Goal: Navigation & Orientation: Find specific page/section

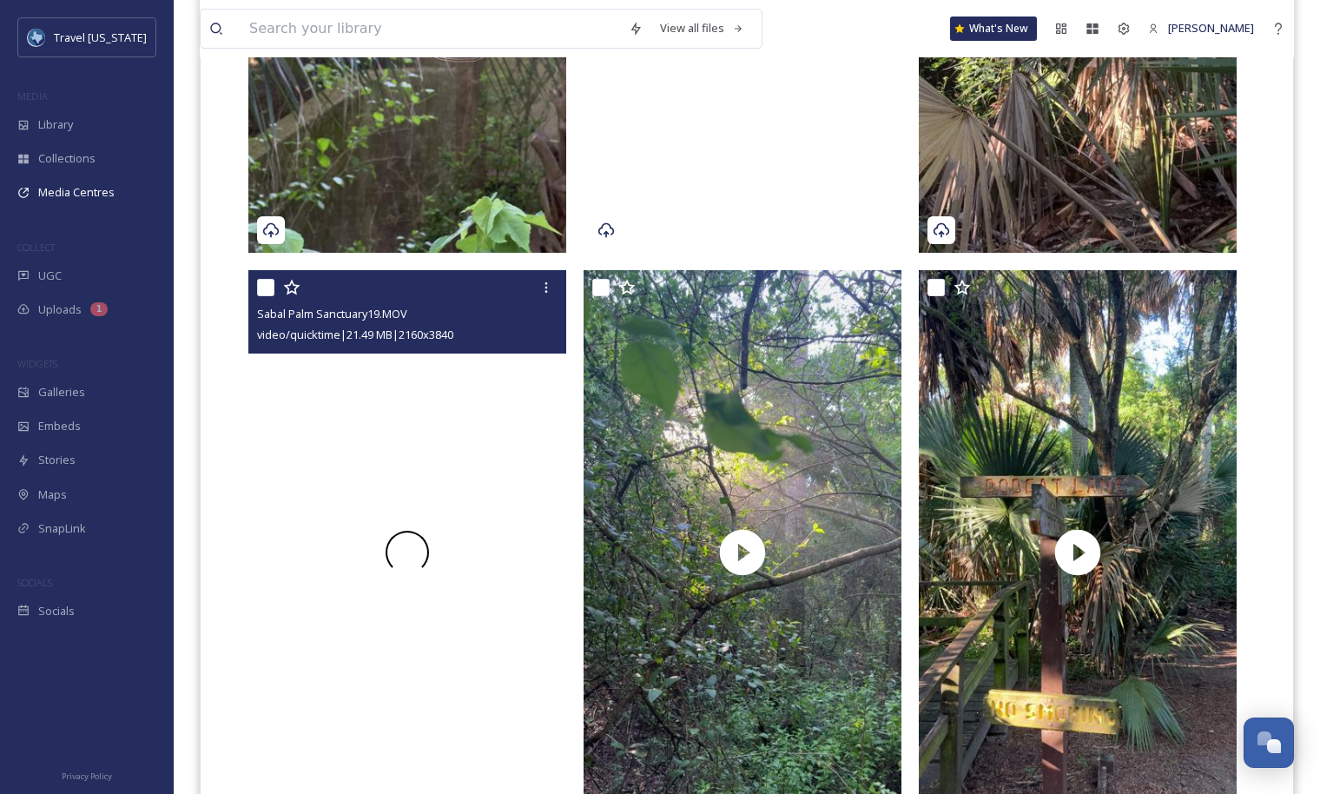
scroll to position [3535, 0]
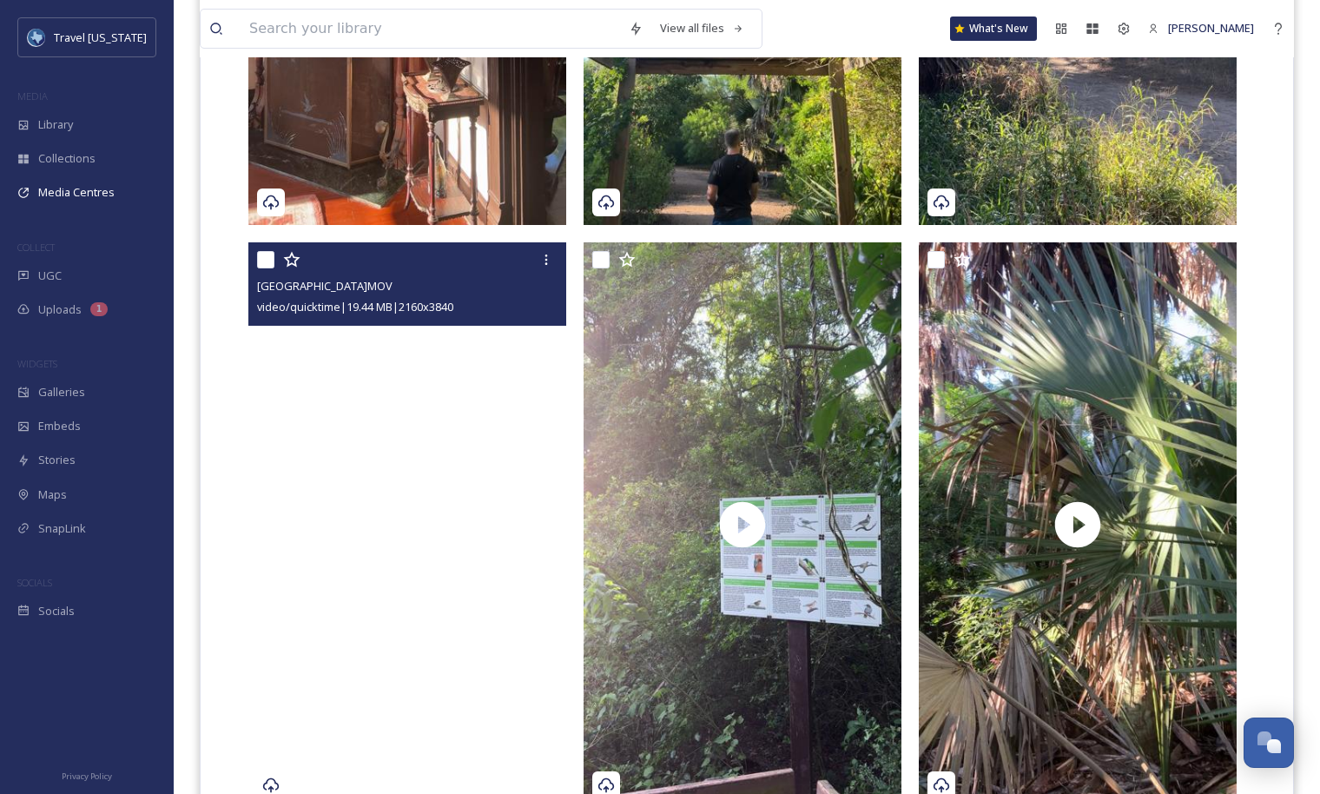
click at [515, 482] on video "Sabal Palm Sanctuary16.MOV" at bounding box center [407, 524] width 318 height 565
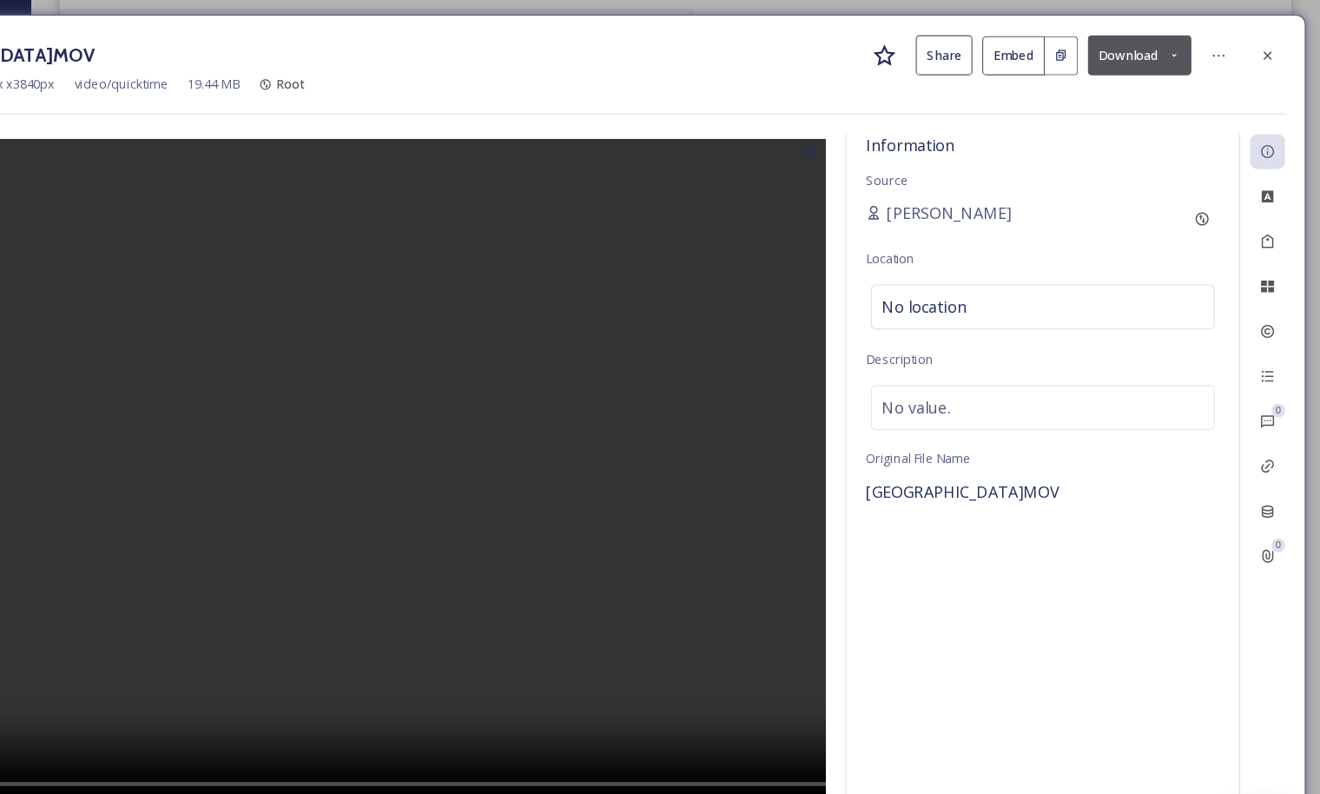
scroll to position [3188, 0]
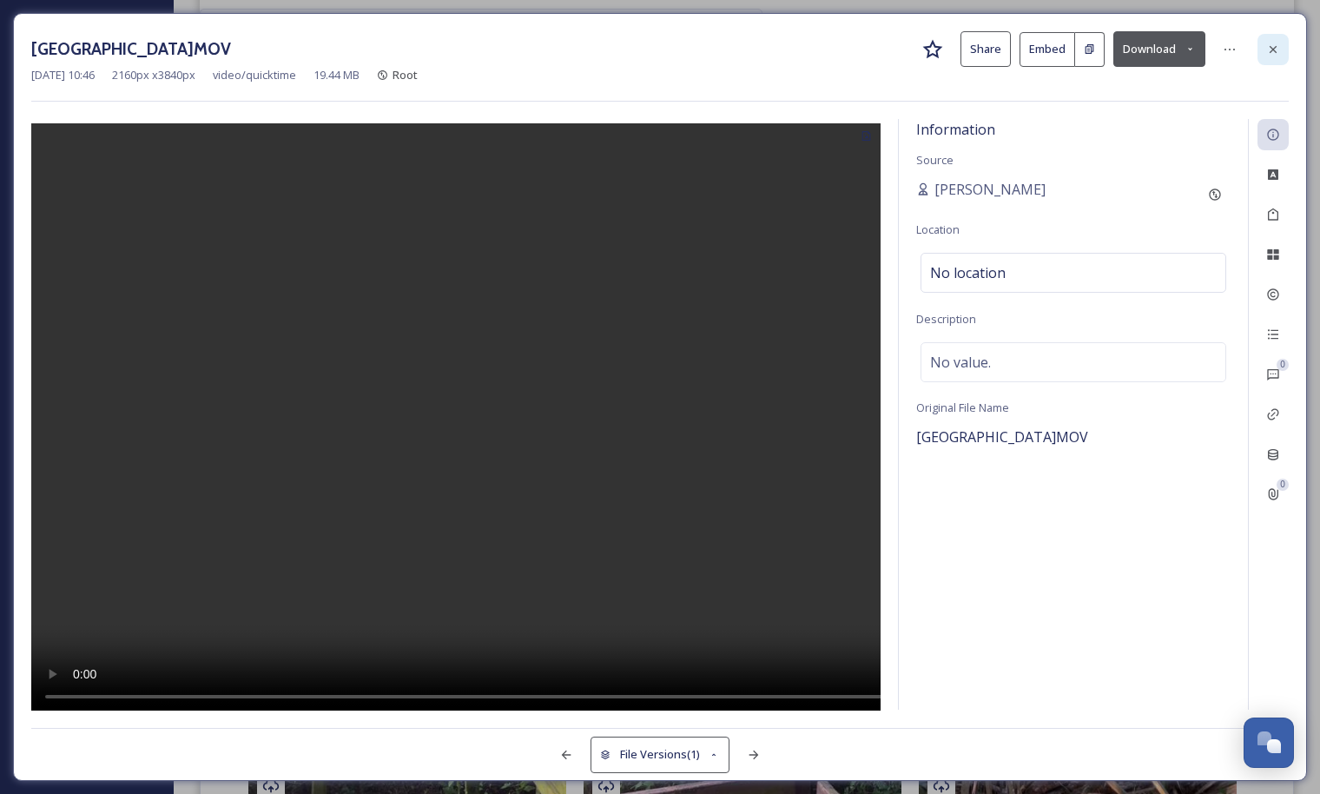
click at [1279, 45] on icon at bounding box center [1273, 50] width 14 height 14
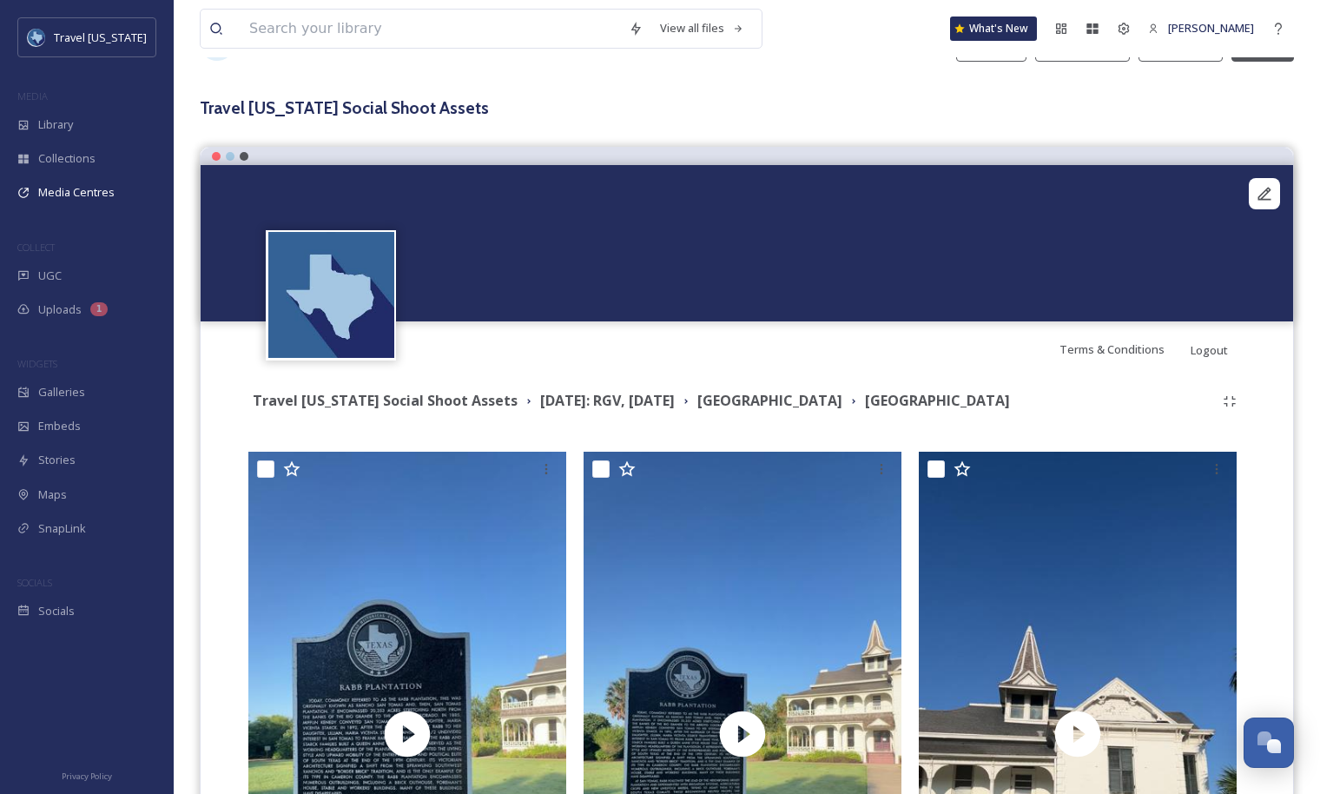
scroll to position [93, 0]
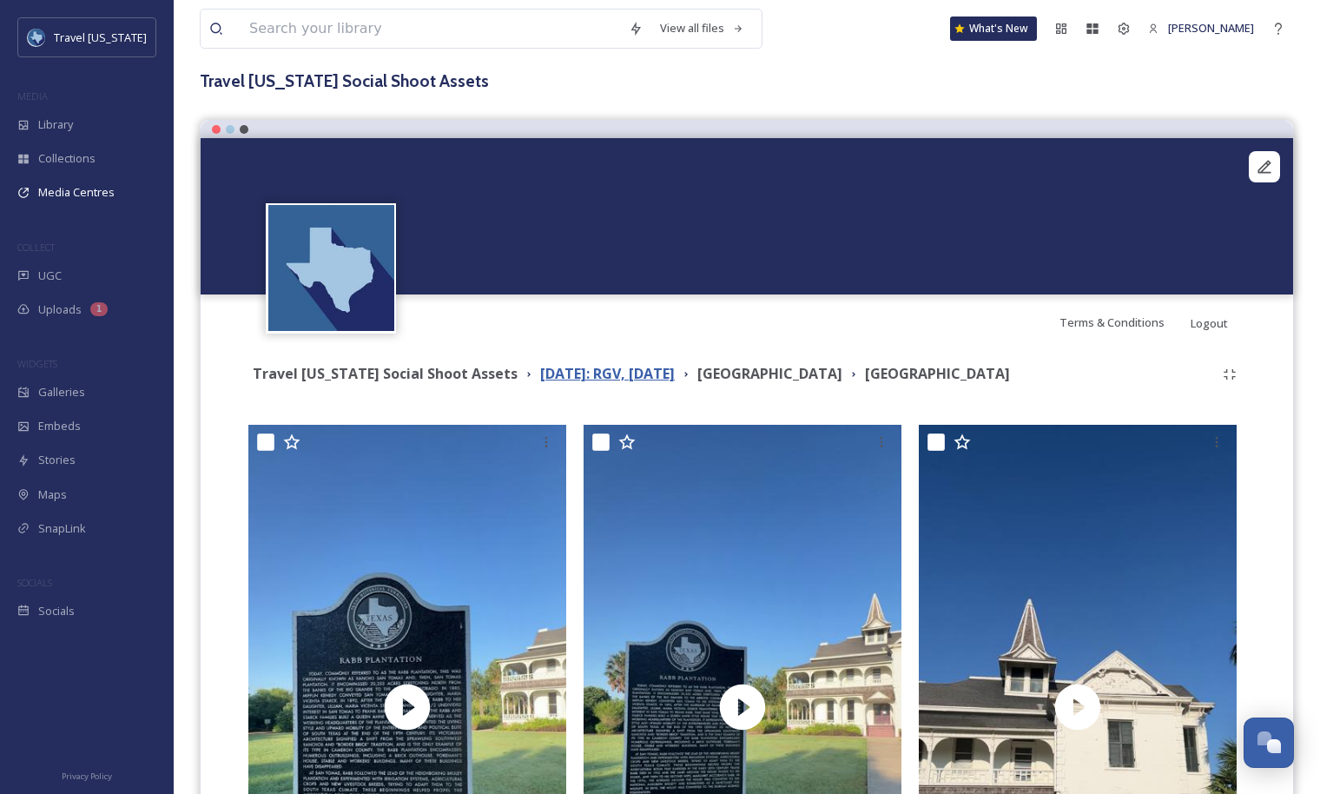
click at [638, 369] on strong "[DATE]: RGV, [DATE]" at bounding box center [607, 373] width 135 height 19
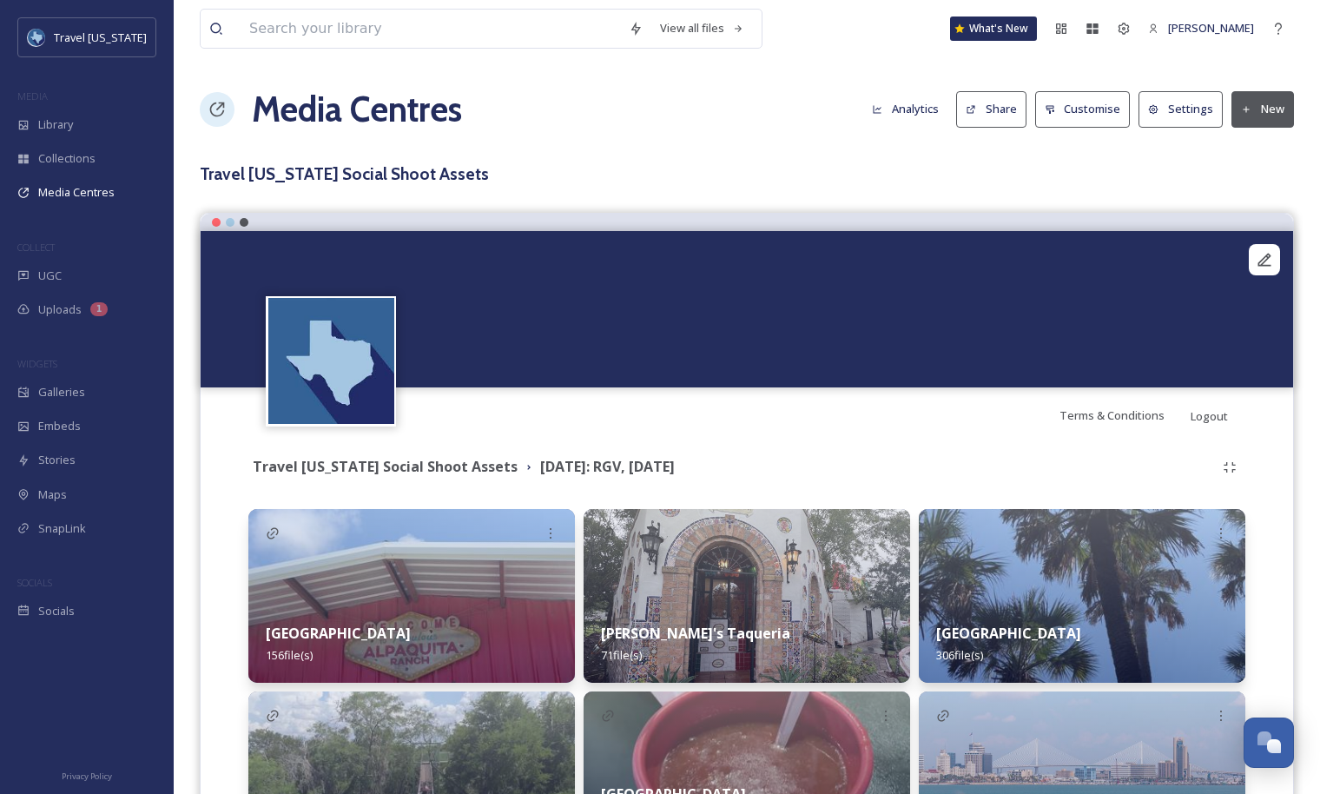
click at [1009, 106] on button "Share" at bounding box center [991, 109] width 70 height 36
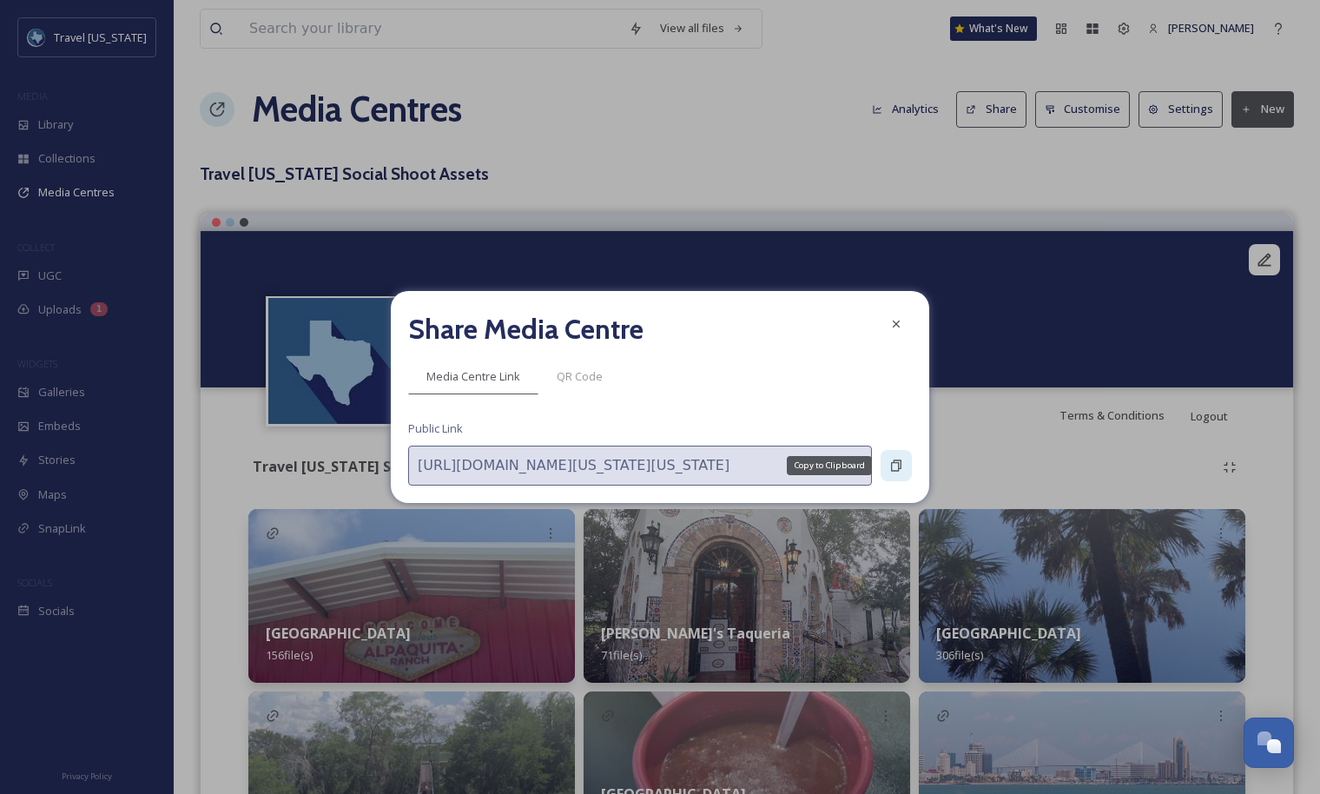
click at [892, 465] on icon at bounding box center [896, 465] width 10 height 11
click at [902, 319] on icon at bounding box center [897, 324] width 14 height 14
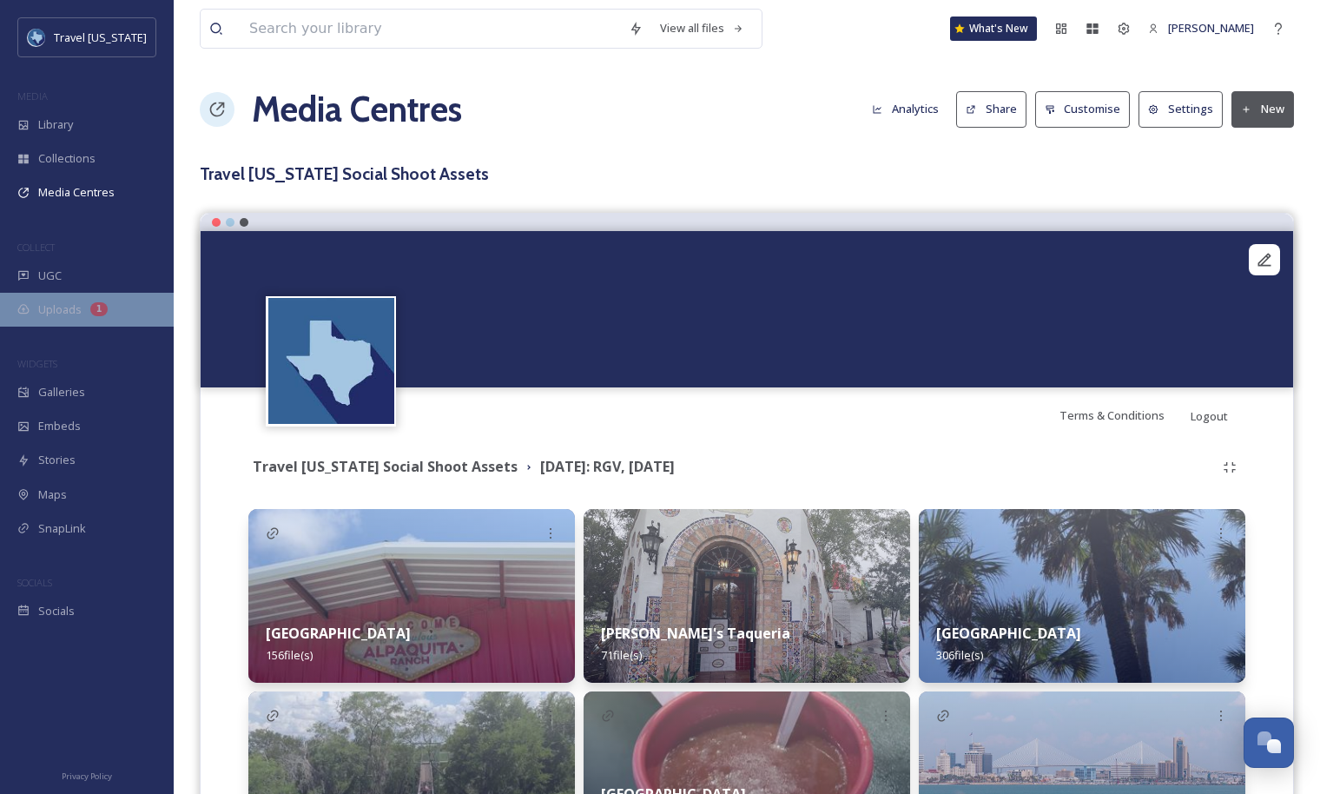
click at [82, 323] on div "Uploads 1" at bounding box center [87, 310] width 174 height 34
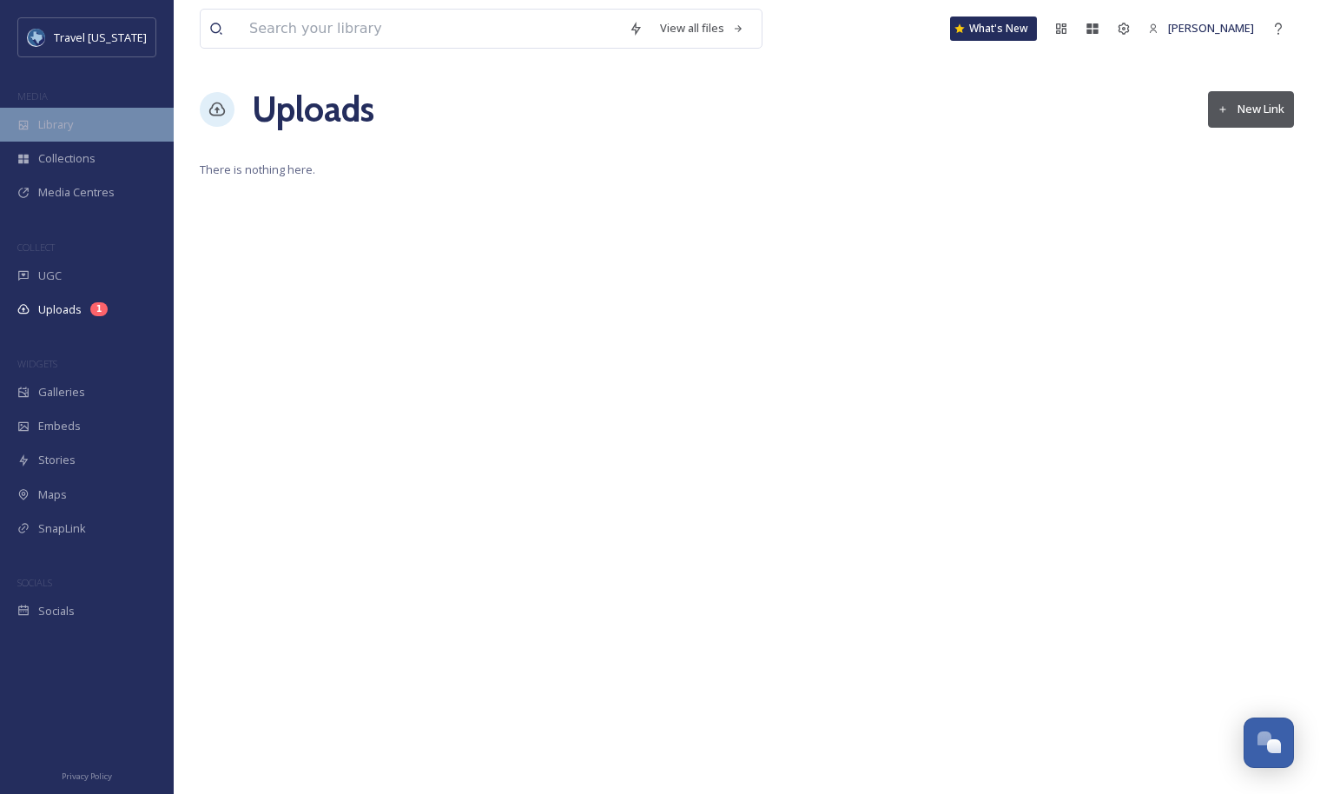
click at [70, 122] on span "Library" at bounding box center [55, 124] width 35 height 17
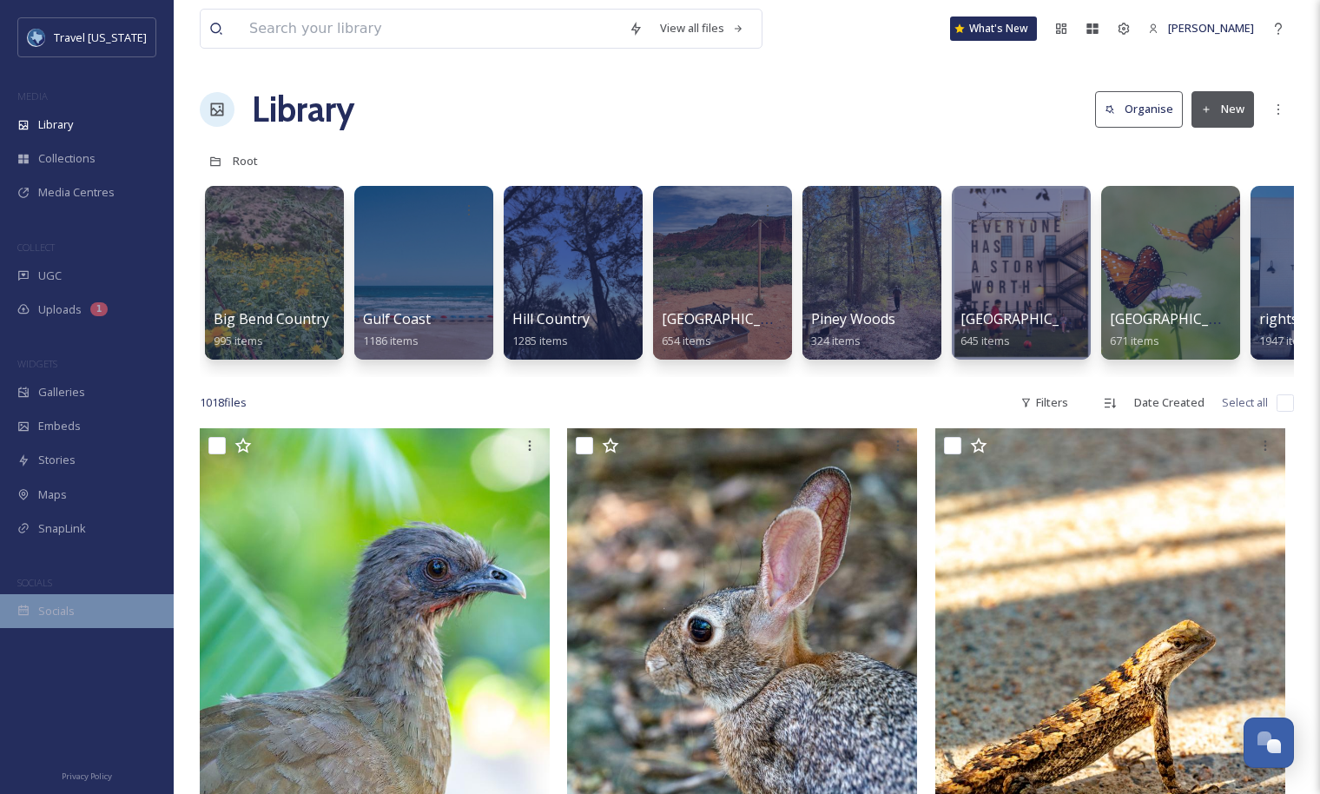
click at [74, 606] on div "Socials" at bounding box center [87, 611] width 174 height 34
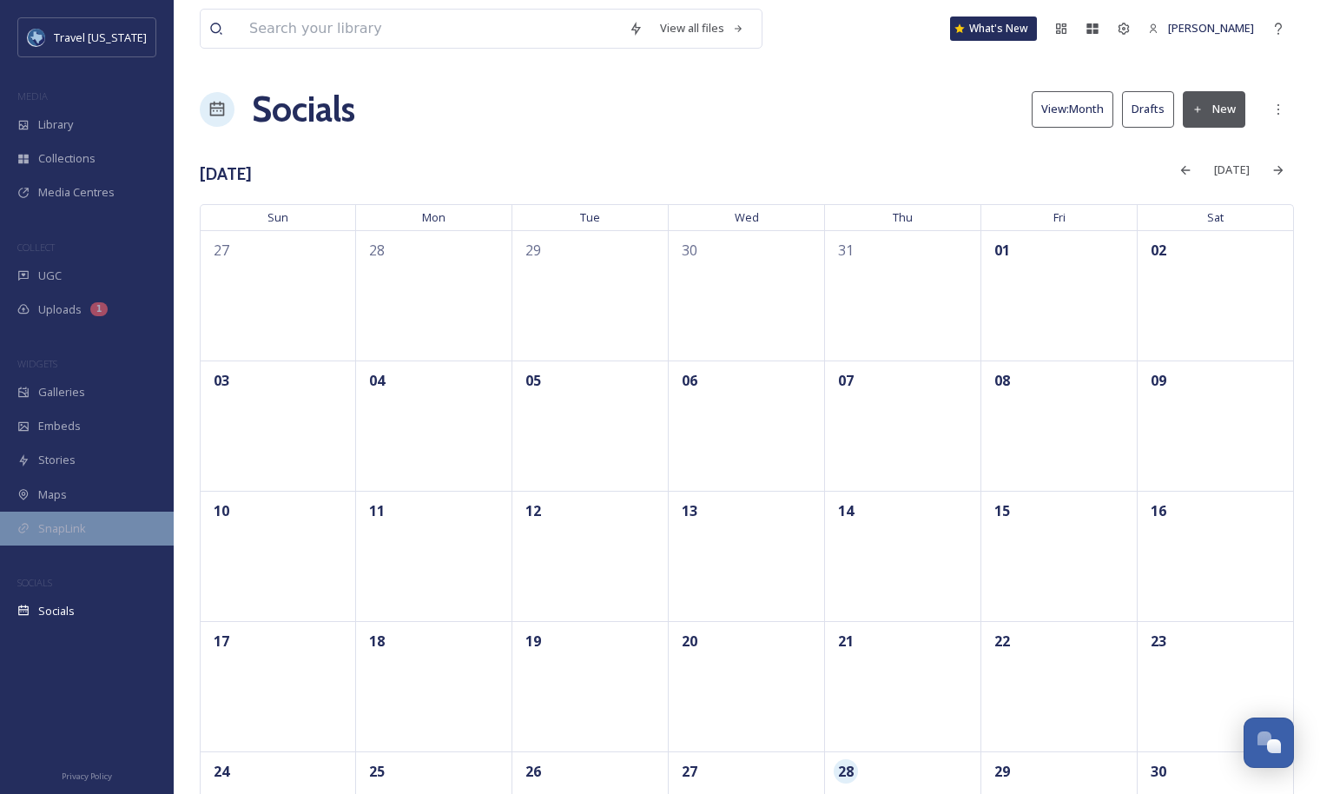
click at [69, 525] on span "SnapLink" at bounding box center [62, 528] width 48 height 17
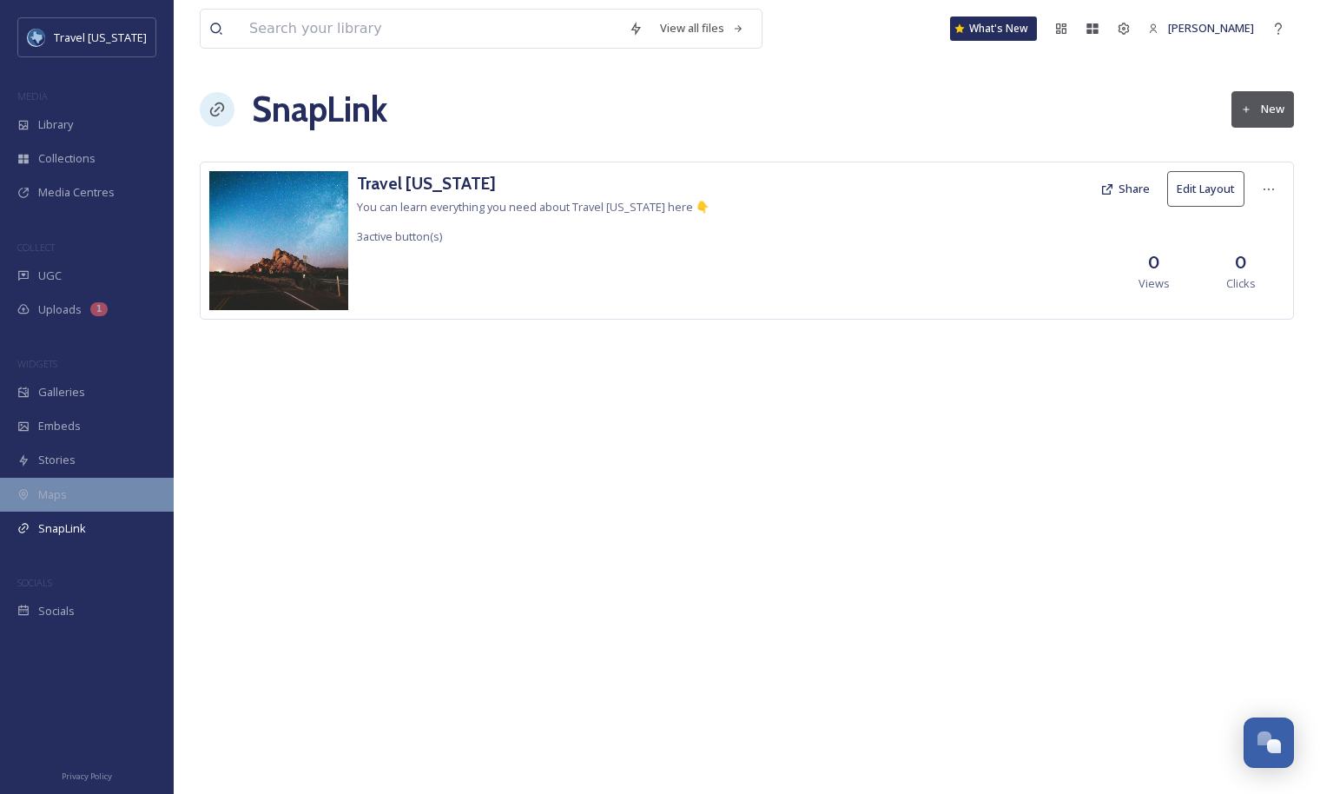
click at [85, 499] on div "Maps" at bounding box center [87, 495] width 174 height 34
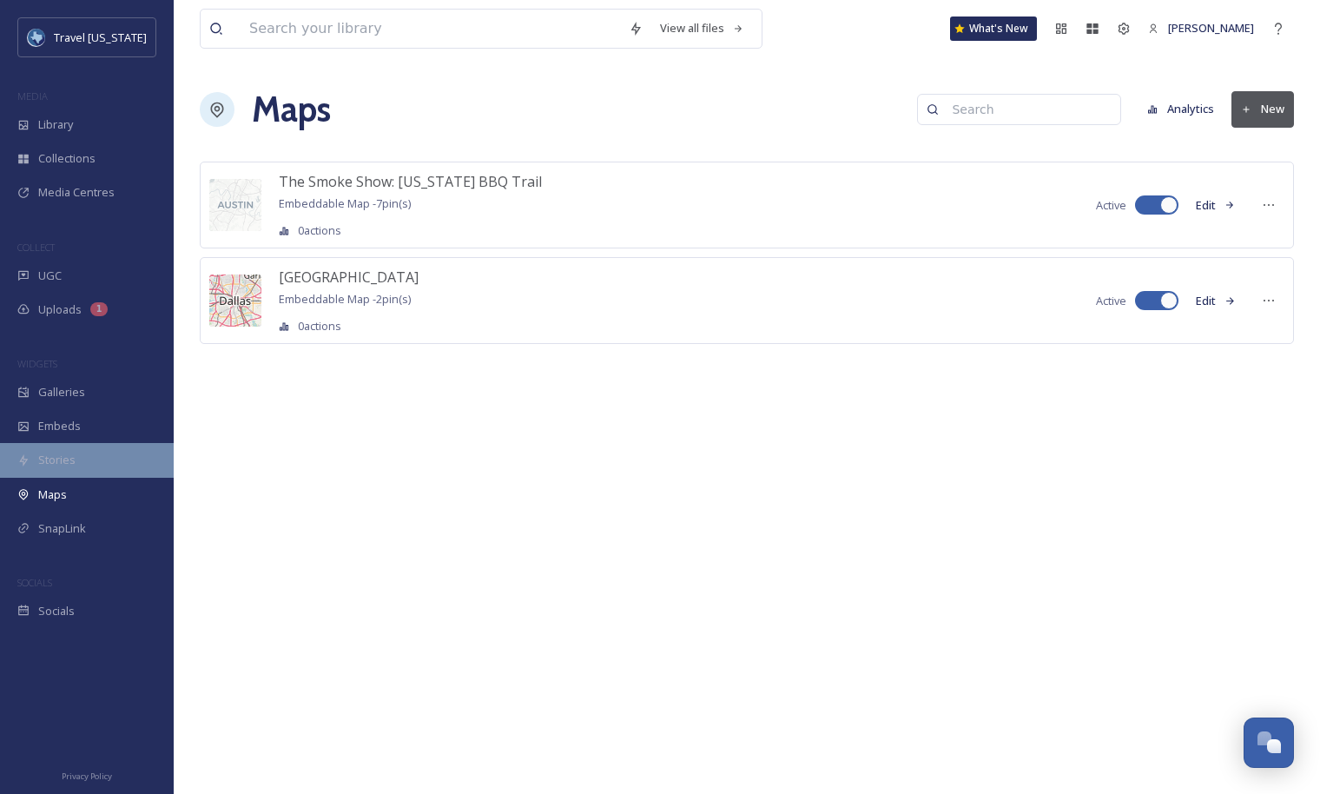
click at [71, 460] on span "Stories" at bounding box center [56, 460] width 37 height 17
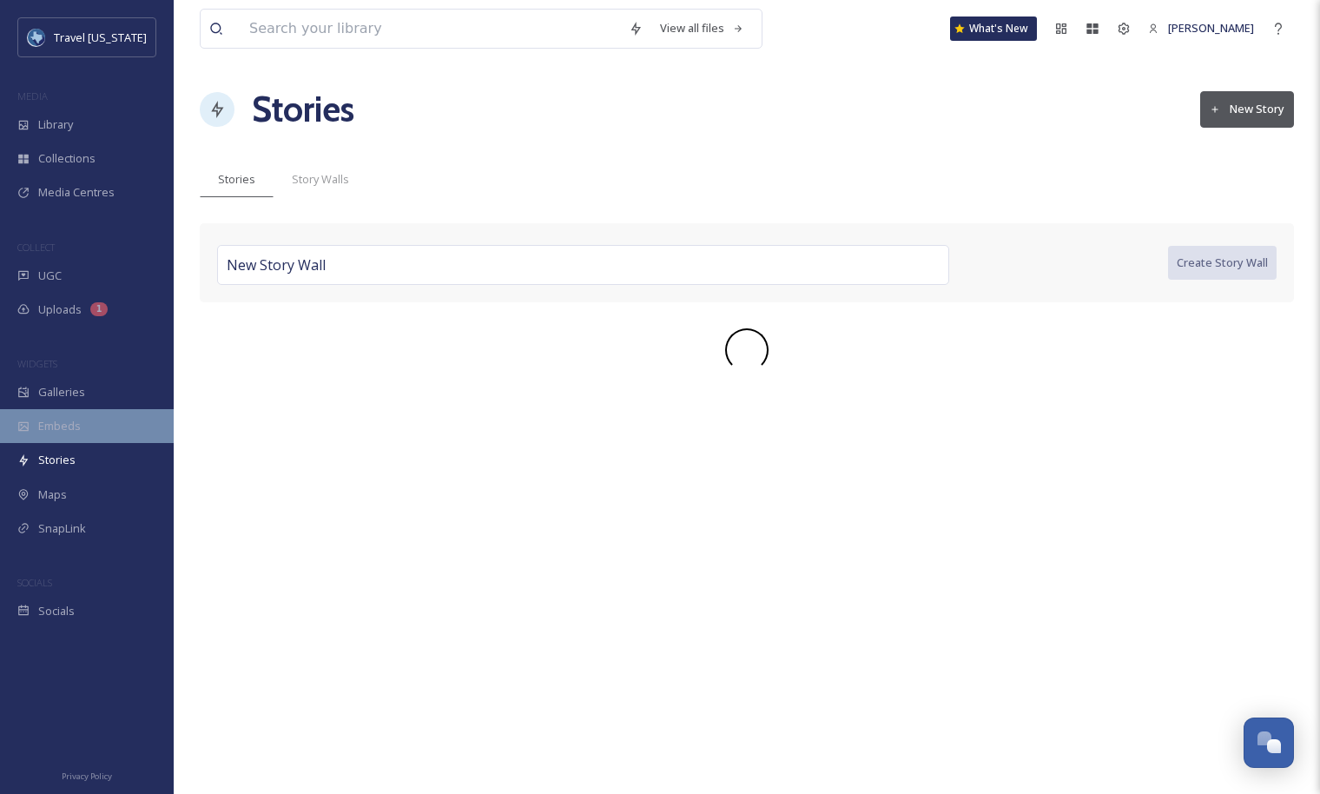
click at [67, 414] on div "Embeds" at bounding box center [87, 426] width 174 height 34
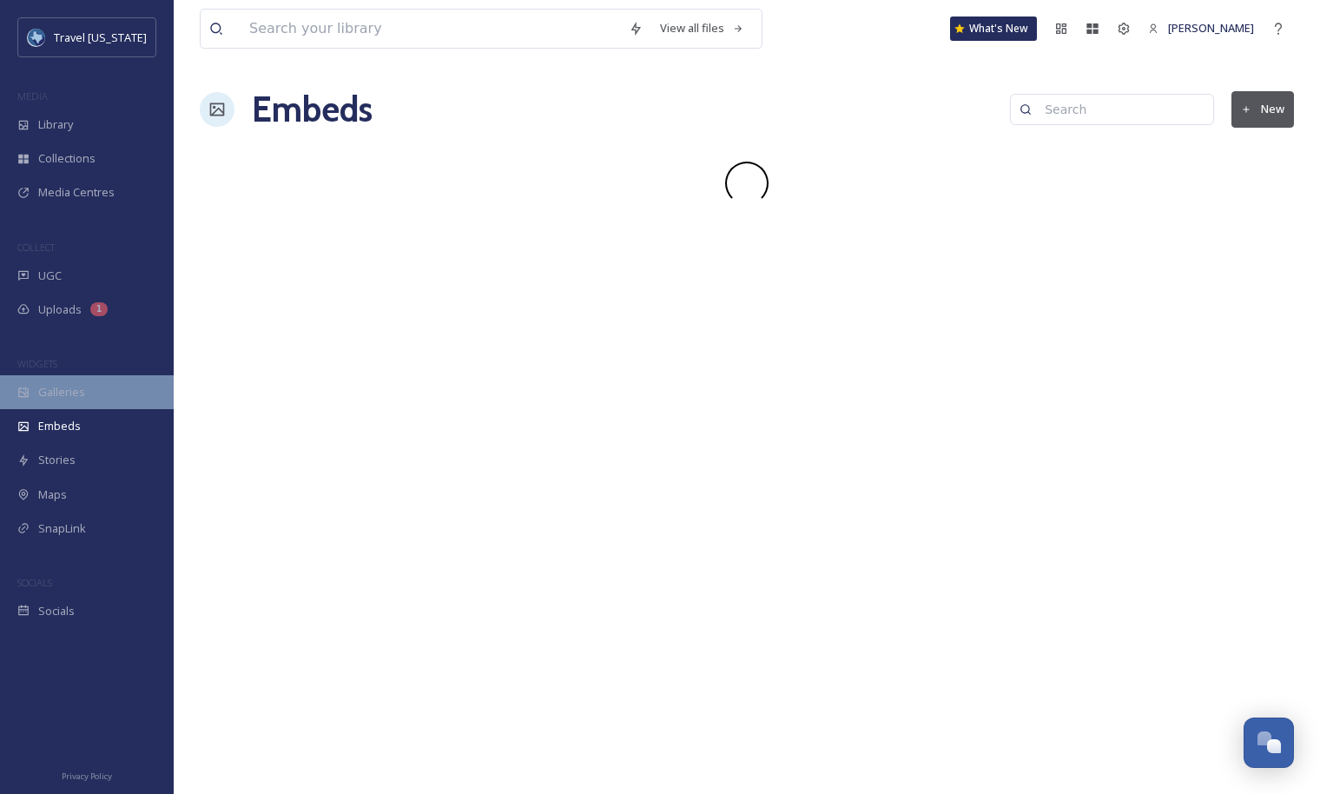
click at [73, 380] on div "Galleries" at bounding box center [87, 392] width 174 height 34
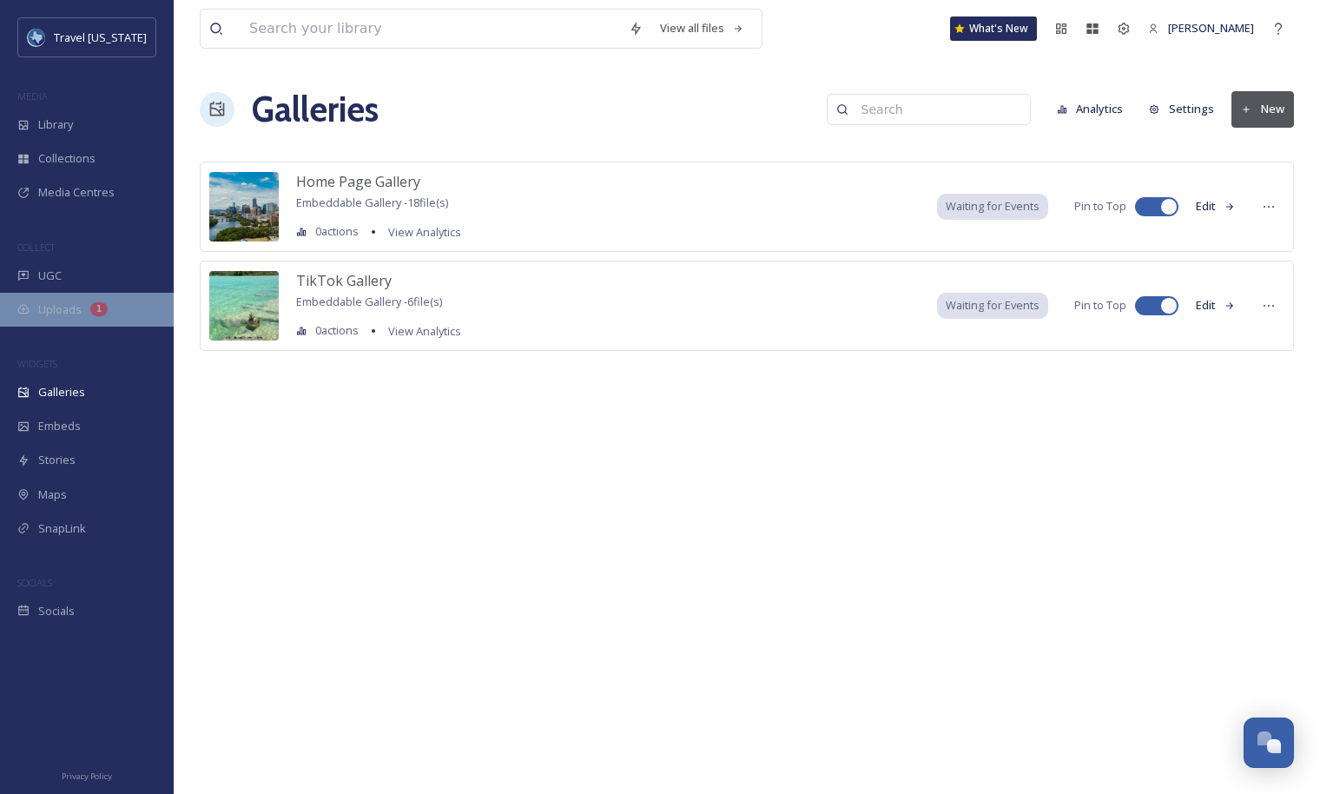
click at [82, 315] on div "Uploads 1" at bounding box center [87, 310] width 174 height 34
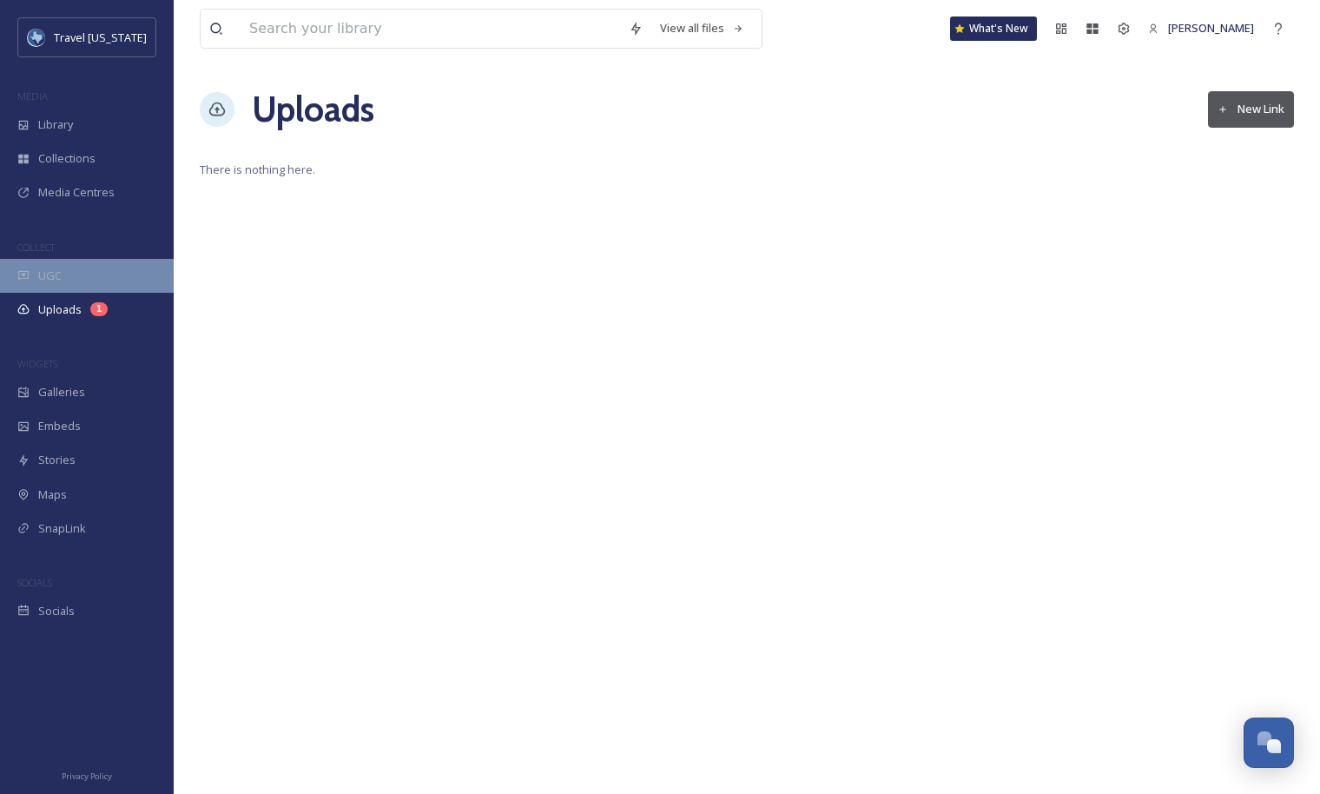
click at [74, 277] on div "UGC" at bounding box center [87, 276] width 174 height 34
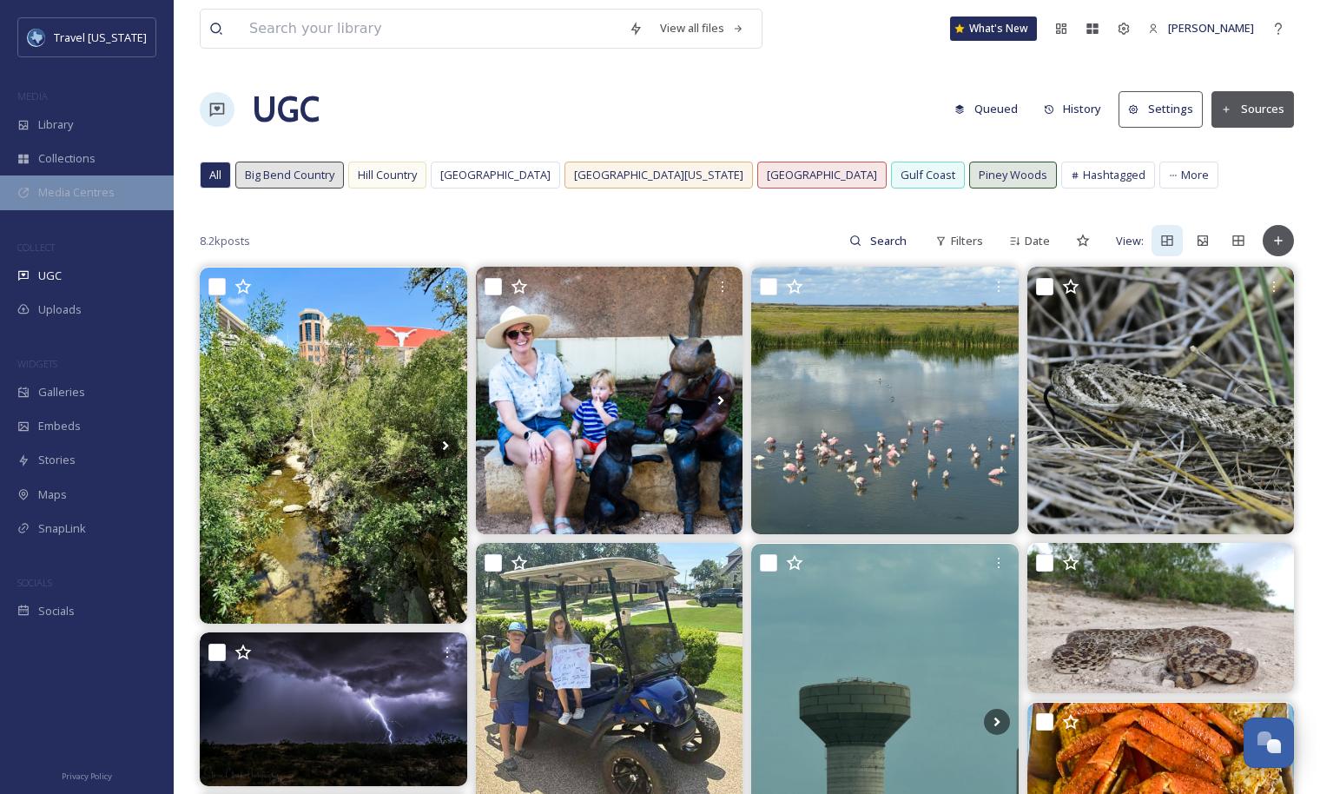
click at [95, 195] on span "Media Centres" at bounding box center [76, 192] width 76 height 17
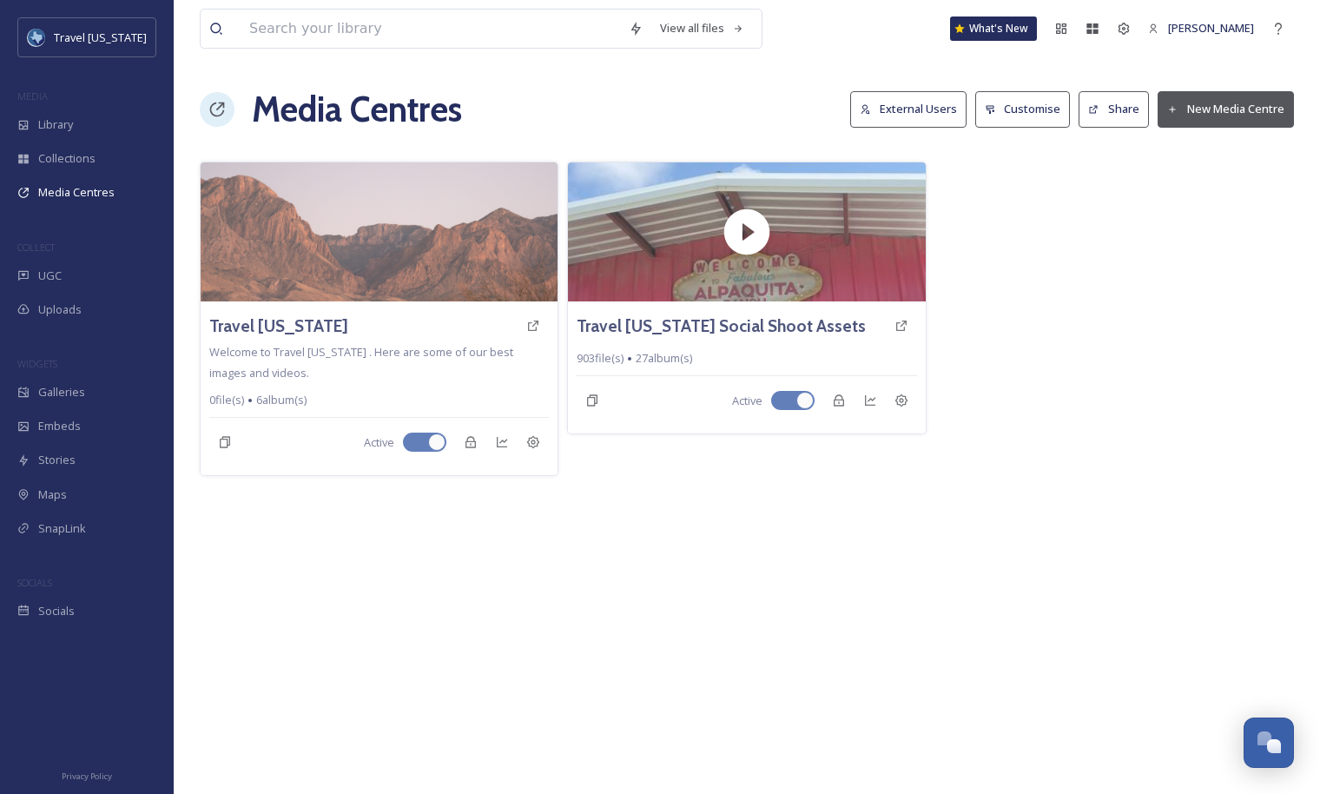
click at [1120, 120] on button "Share" at bounding box center [1114, 109] width 70 height 36
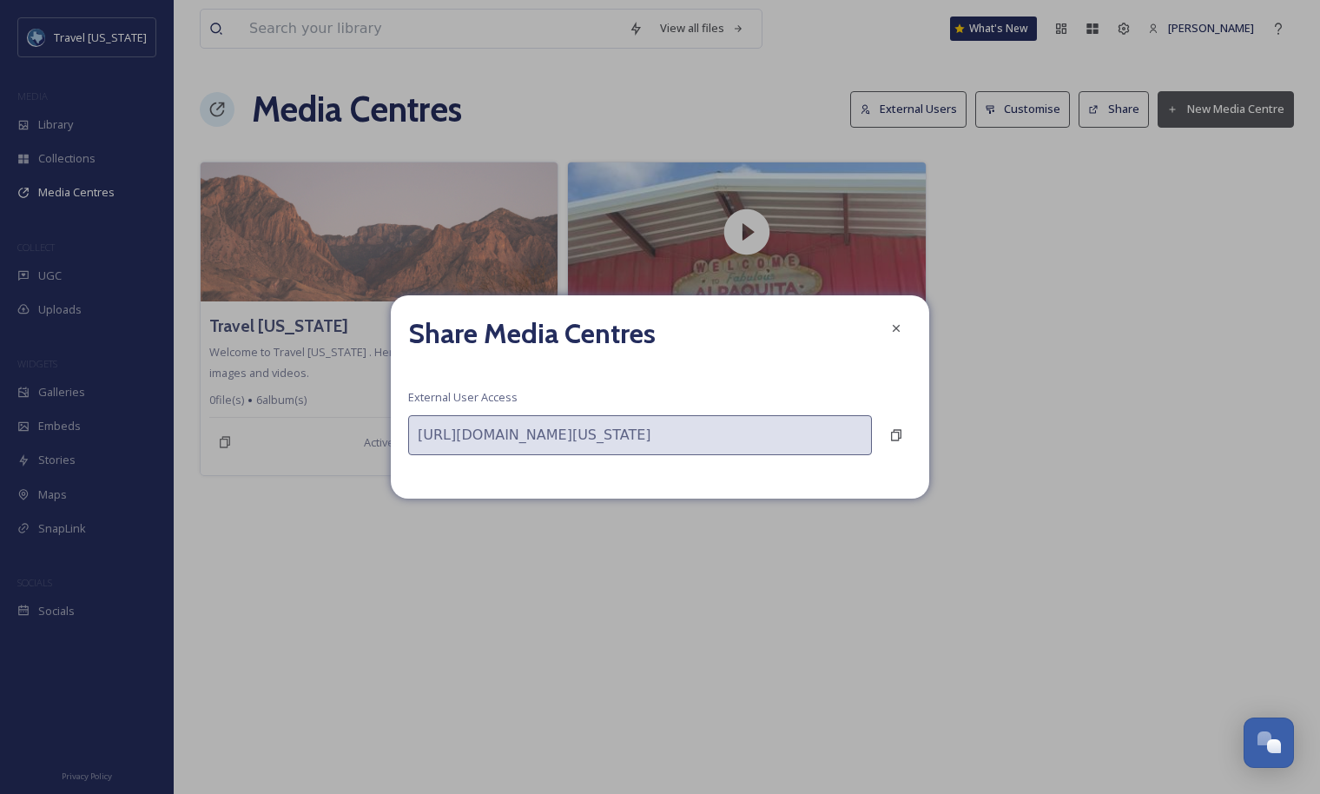
click at [577, 345] on h2 "Share Media Centres" at bounding box center [532, 334] width 248 height 42
click at [886, 331] on div at bounding box center [896, 328] width 31 height 31
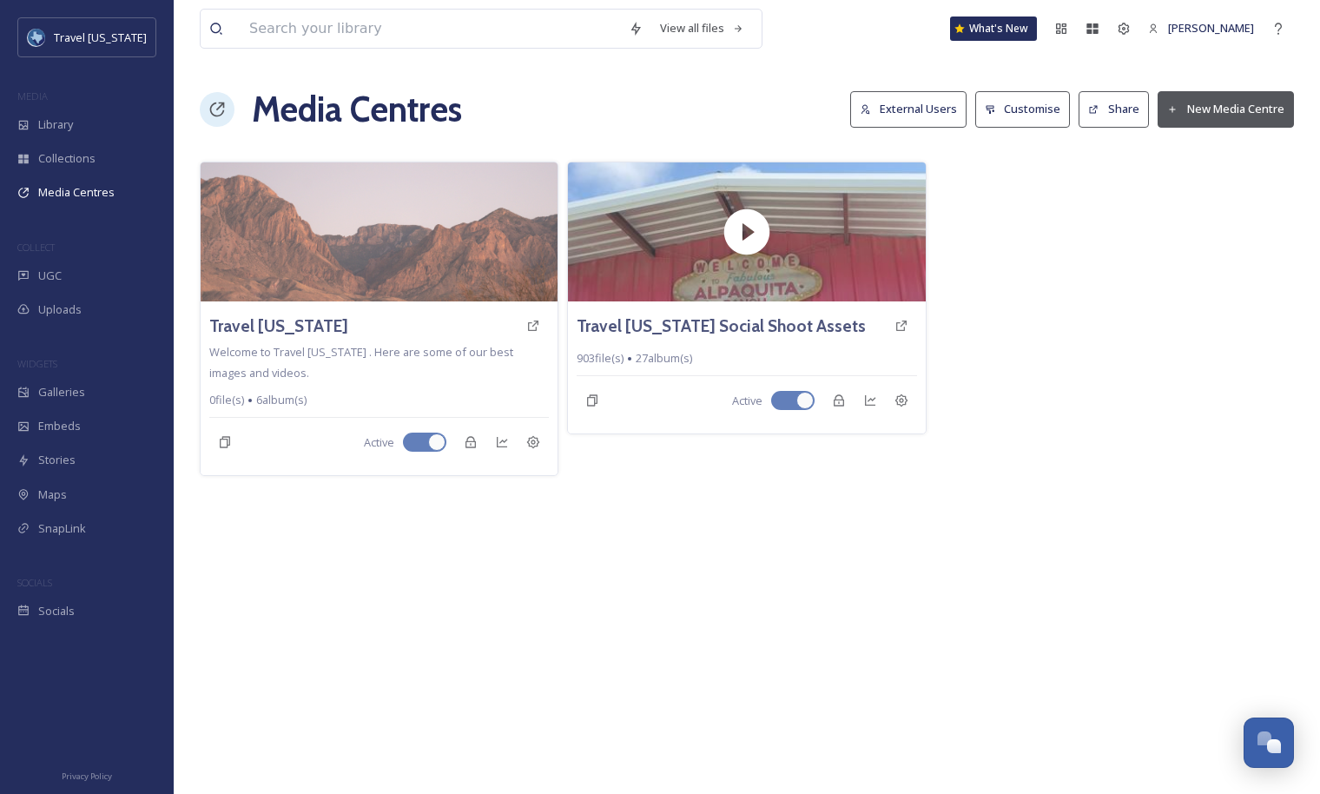
click at [1022, 113] on button "Customise" at bounding box center [1023, 109] width 96 height 36
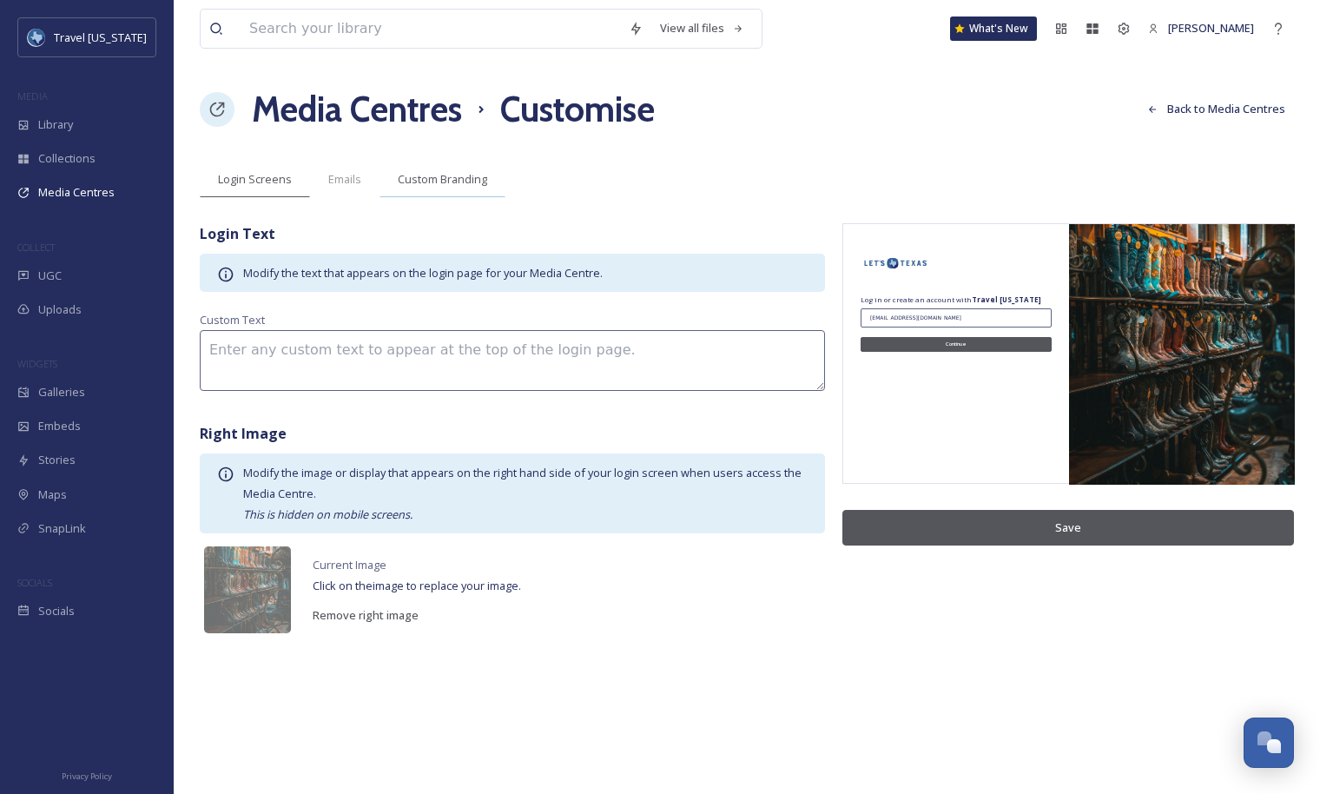
click at [415, 194] on div "Custom Branding" at bounding box center [443, 180] width 126 height 36
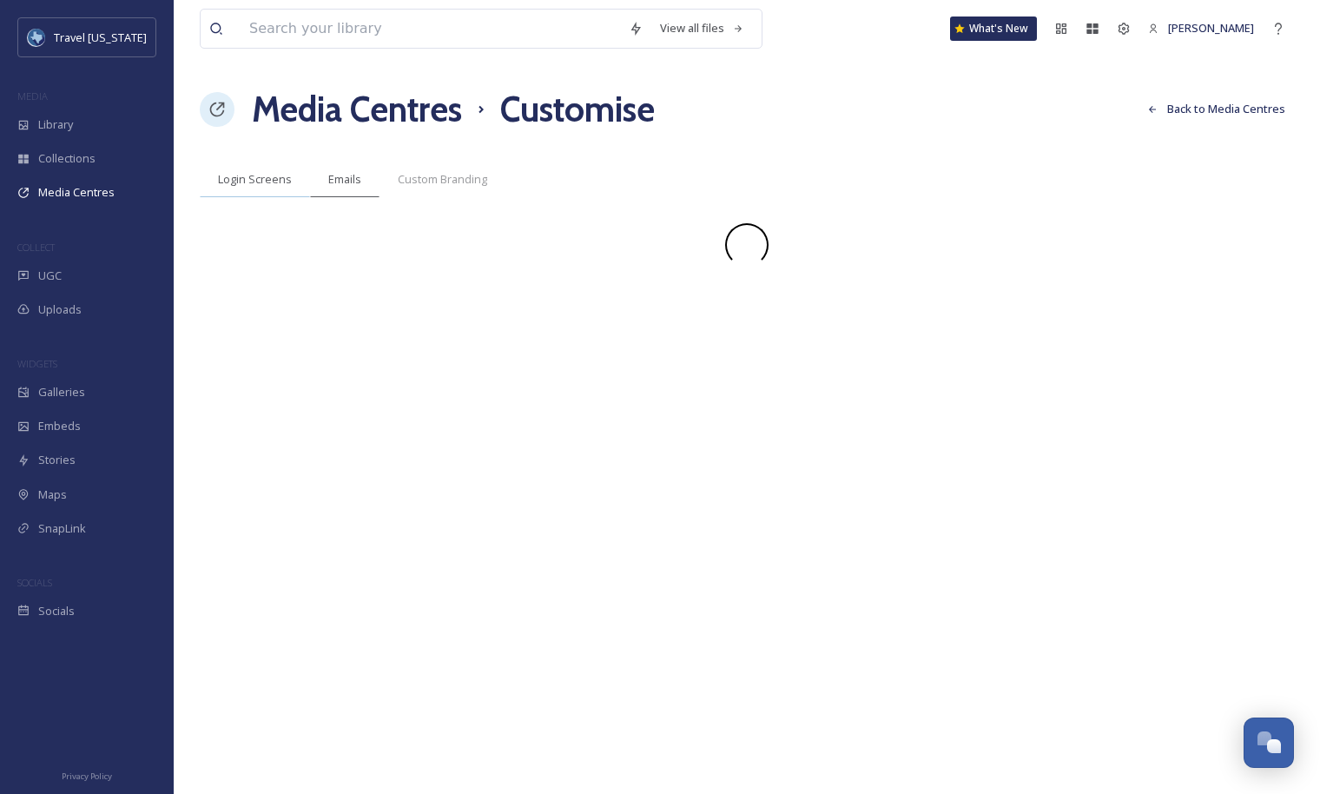
click at [272, 188] on div "Login Screens" at bounding box center [255, 180] width 110 height 36
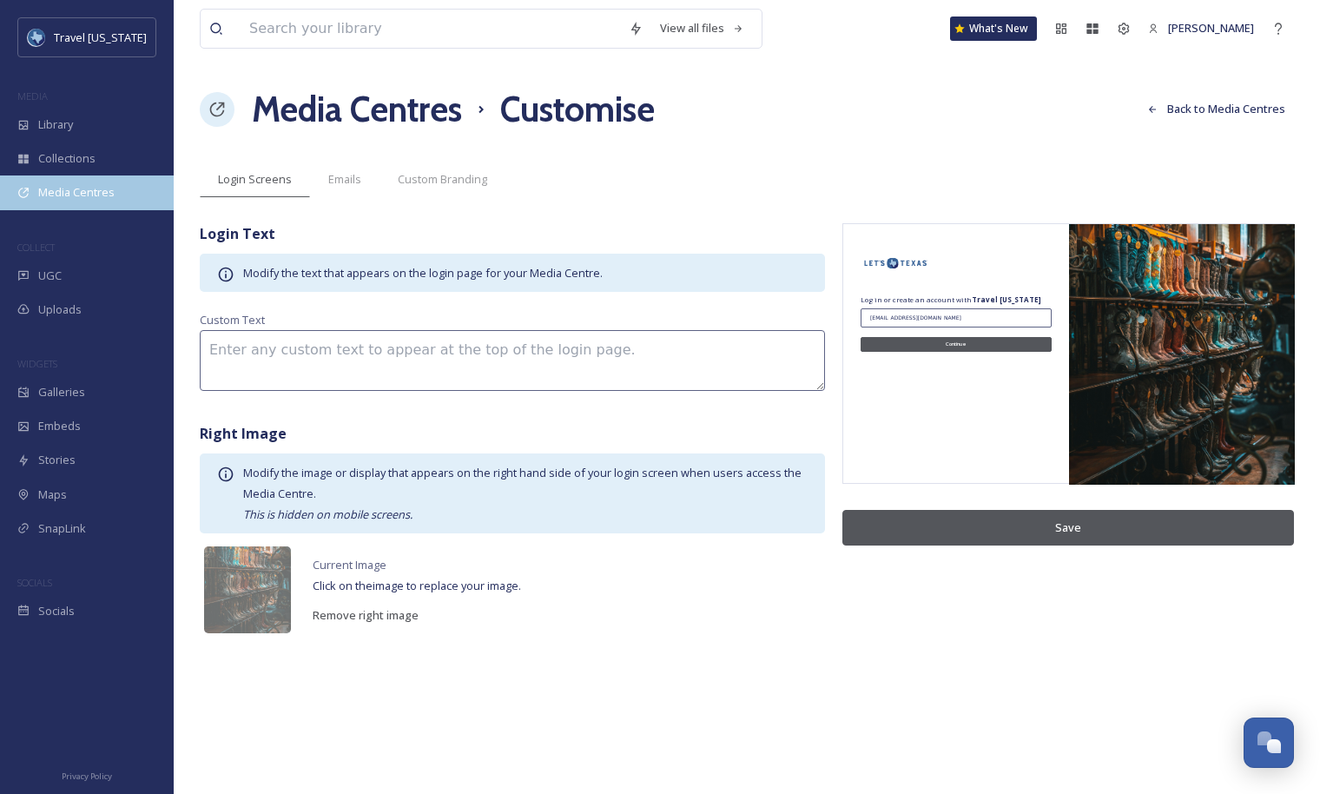
click at [95, 190] on span "Media Centres" at bounding box center [76, 192] width 76 height 17
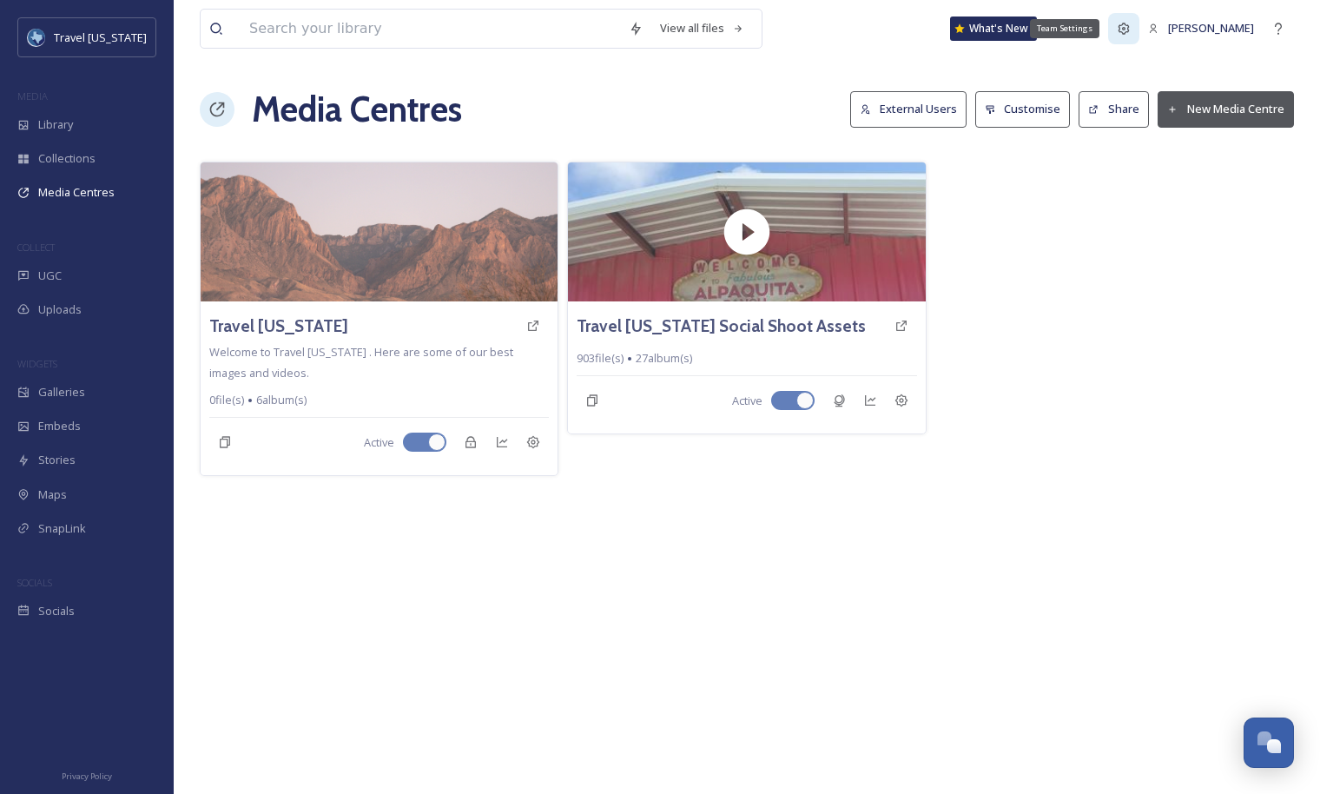
click at [1131, 23] on icon at bounding box center [1124, 29] width 14 height 14
